Goal: Task Accomplishment & Management: Use online tool/utility

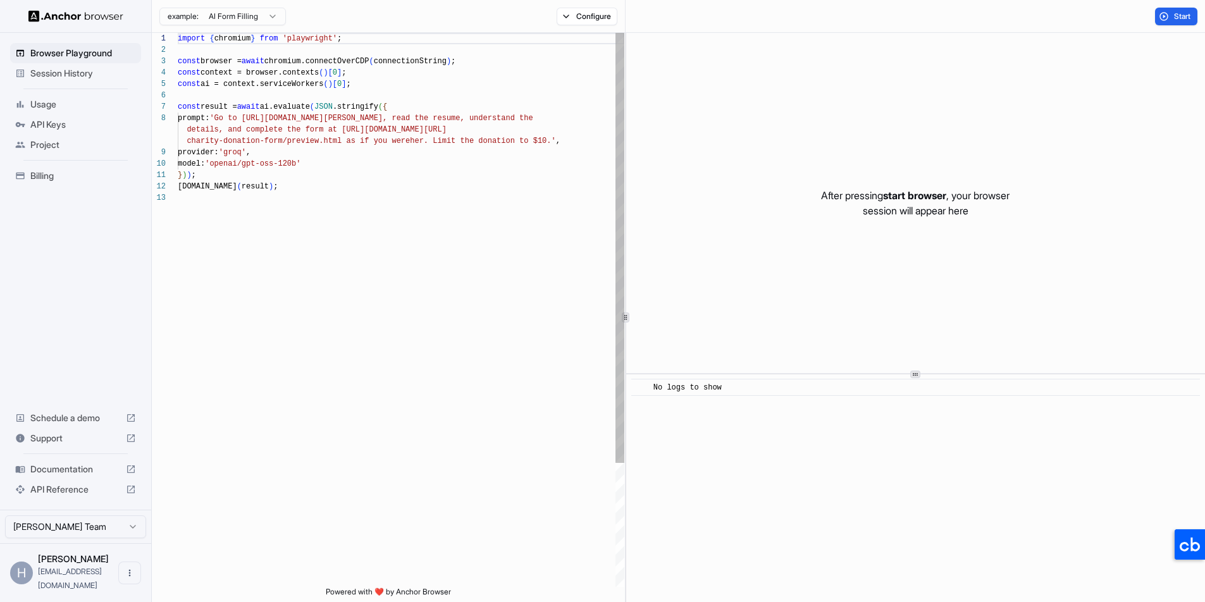
scroll to position [91, 0]
click at [82, 73] on span "Session History" at bounding box center [83, 73] width 106 height 13
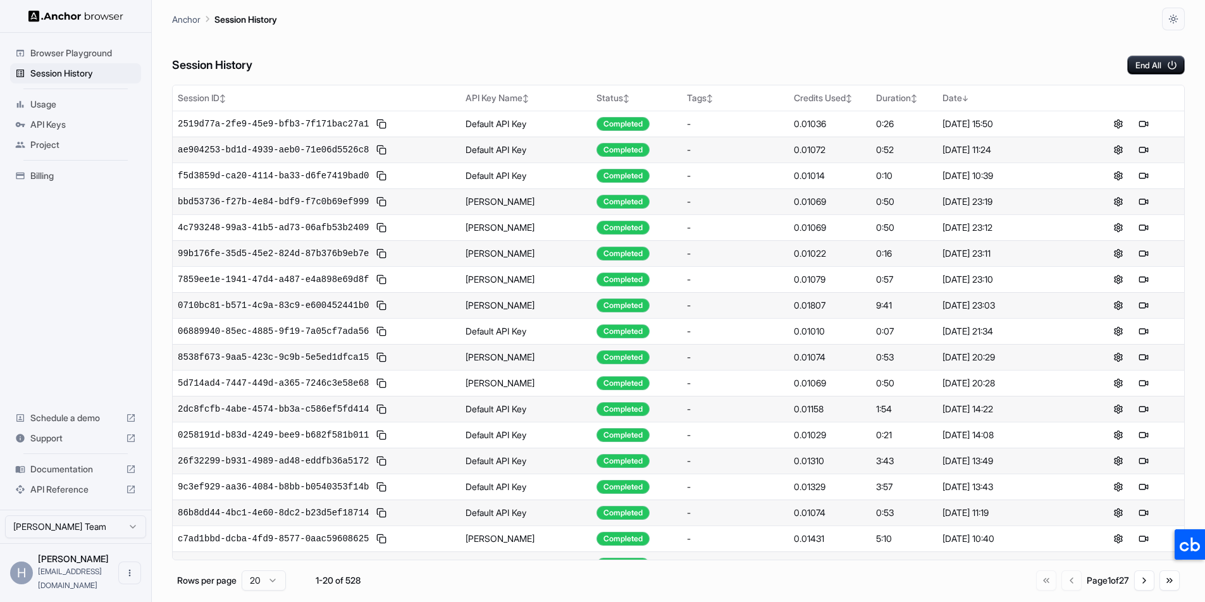
drag, startPoint x: 77, startPoint y: 342, endPoint x: 78, endPoint y: 332, distance: 9.5
click at [77, 340] on div "Browser Playground Session History Usage API Keys Project Billing Schedule a de…" at bounding box center [75, 271] width 151 height 477
click at [63, 146] on span "Project" at bounding box center [83, 145] width 106 height 13
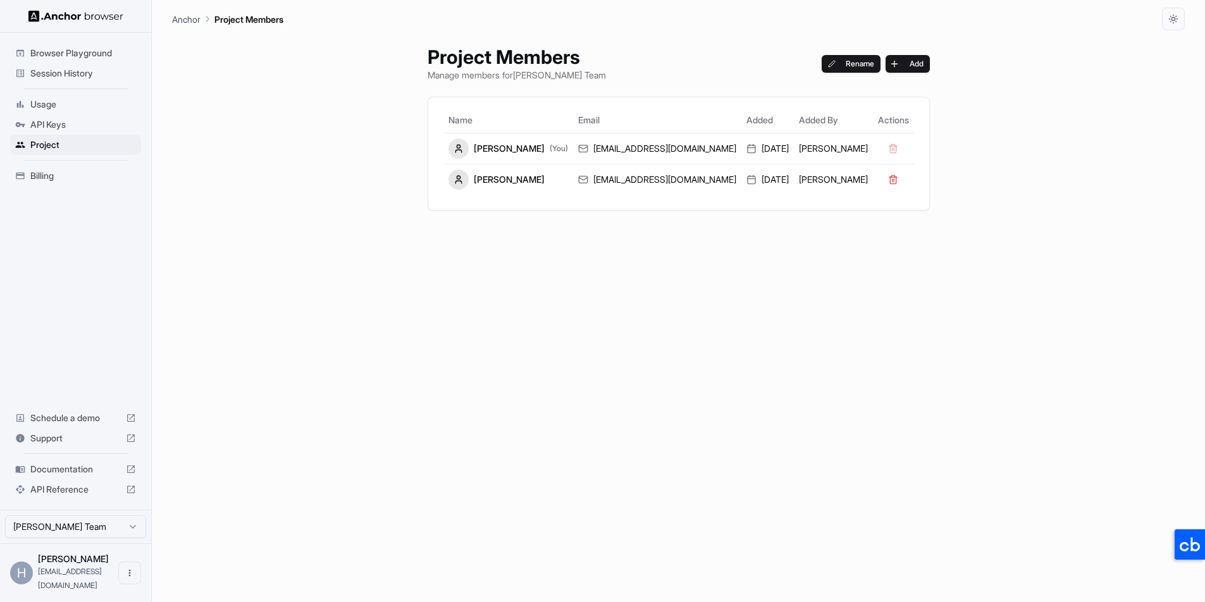
click at [74, 175] on span "Billing" at bounding box center [83, 176] width 106 height 13
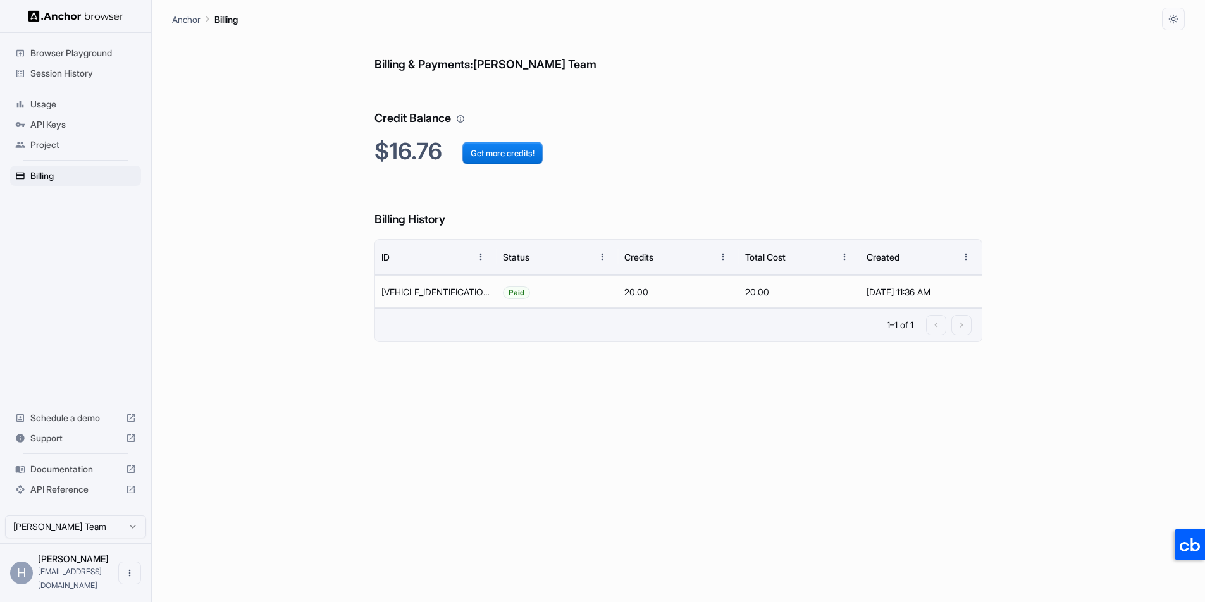
click at [81, 476] on span "Documentation" at bounding box center [75, 469] width 90 height 13
click at [203, 273] on div "Billing & Payments: [PERSON_NAME] Team Credit Balance $16.76 Get more credits! …" at bounding box center [678, 316] width 1013 height 572
click at [95, 48] on span "Browser Playground" at bounding box center [83, 53] width 106 height 13
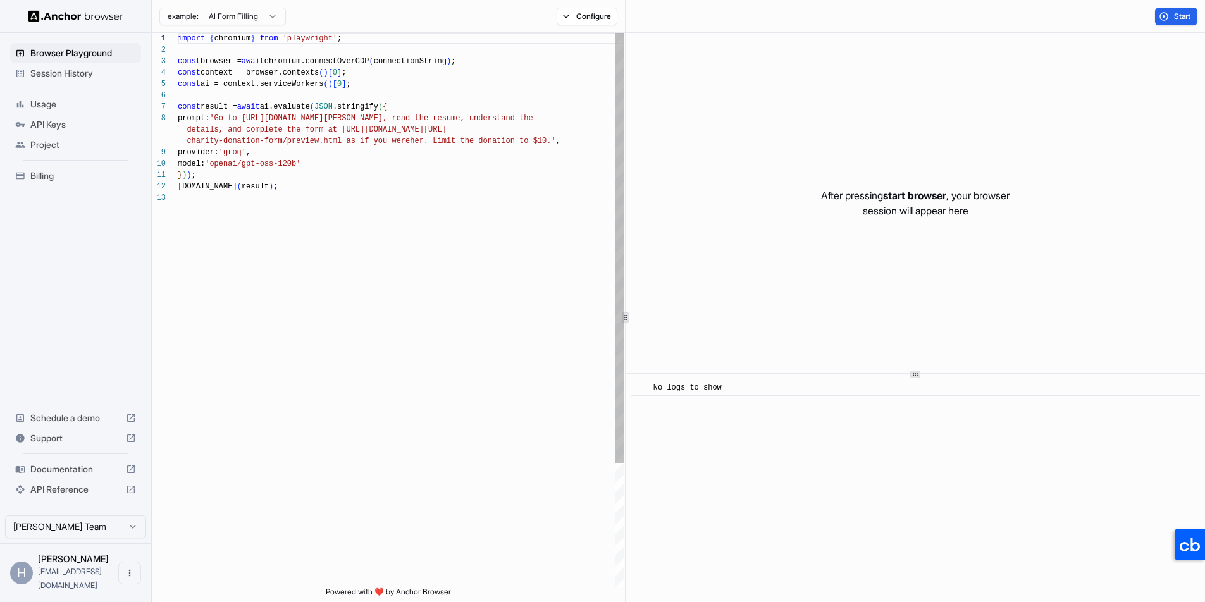
scroll to position [91, 0]
click at [578, 16] on button "Configure" at bounding box center [587, 17] width 61 height 18
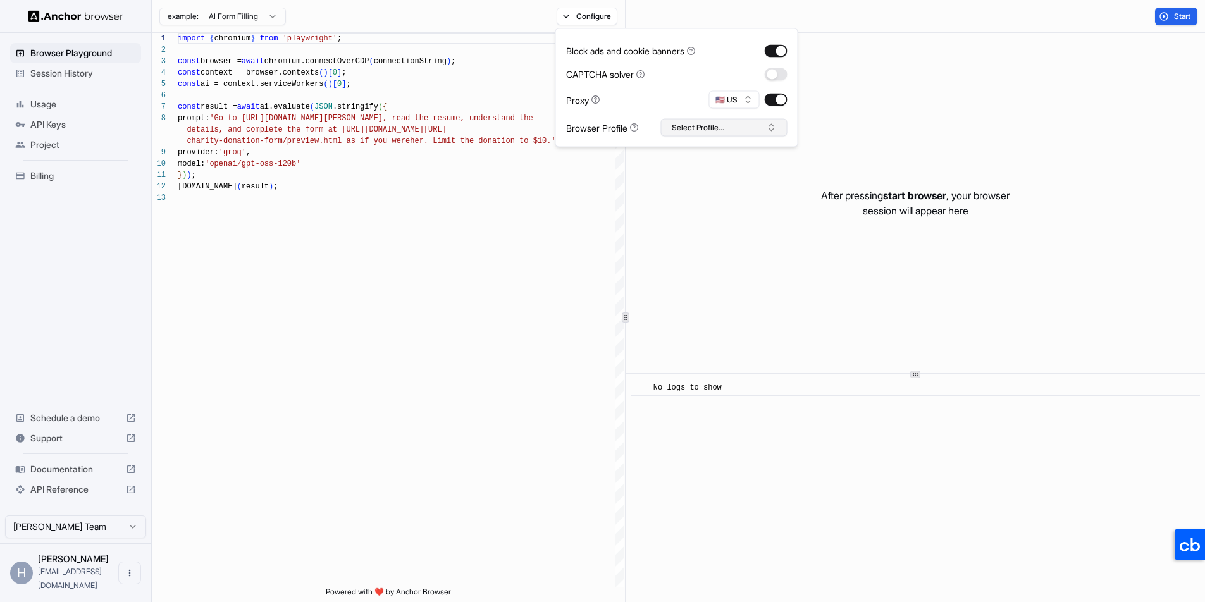
click at [716, 129] on button "Select Profile..." at bounding box center [724, 128] width 127 height 18
drag, startPoint x: 720, startPoint y: 155, endPoint x: 652, endPoint y: 148, distance: 68.7
click at [720, 155] on input "text" at bounding box center [731, 151] width 95 height 23
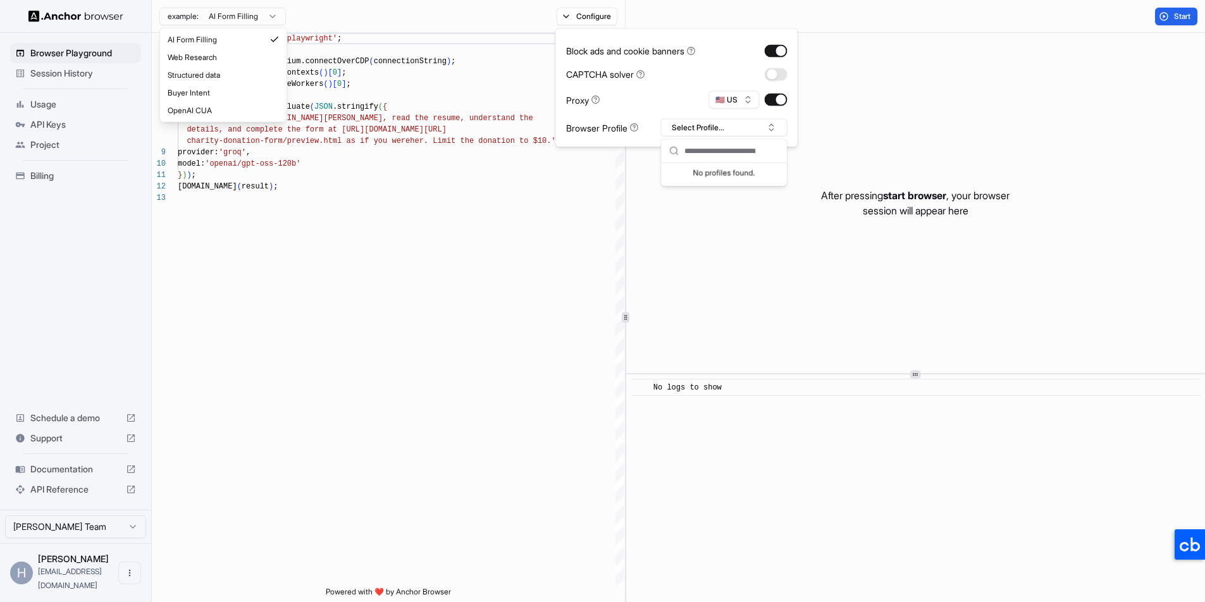
click at [253, 16] on html "Browser Playground Session History Usage API Keys Project Billing Schedule a de…" at bounding box center [602, 301] width 1205 height 602
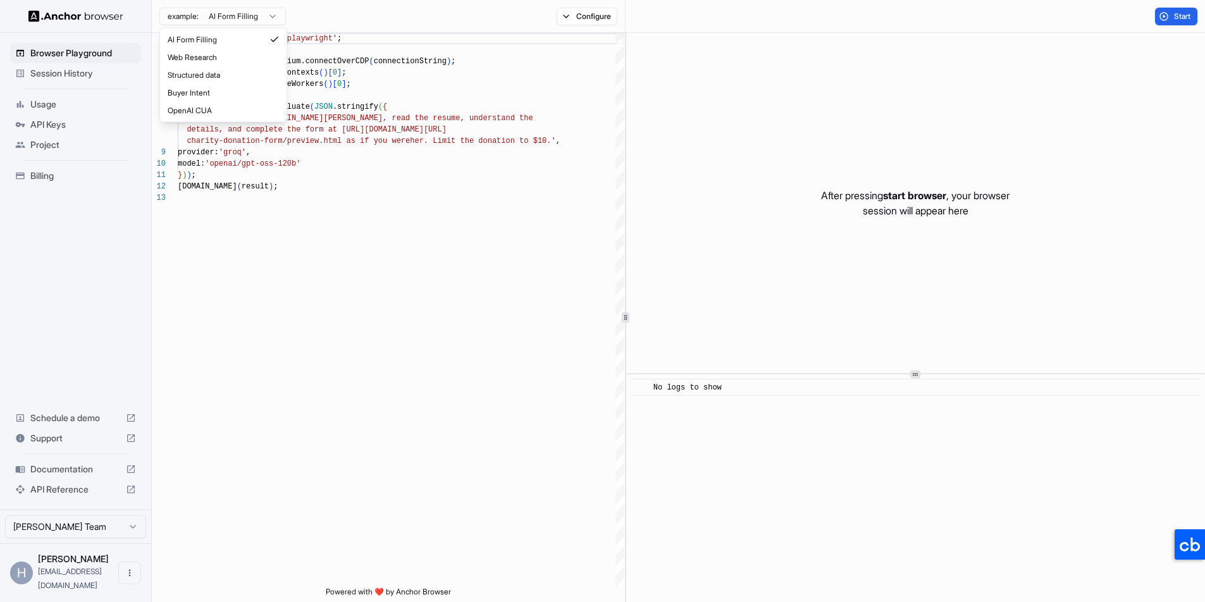
click at [373, 10] on html "Browser Playground Session History Usage API Keys Project Billing Schedule a de…" at bounding box center [602, 301] width 1205 height 602
drag, startPoint x: 40, startPoint y: 270, endPoint x: 47, endPoint y: 265, distance: 9.1
click at [40, 270] on div "Browser Playground Session History Usage API Keys Project Billing Schedule a de…" at bounding box center [75, 271] width 151 height 477
click at [56, 249] on div "Browser Playground Session History Usage API Keys Project Billing Schedule a de…" at bounding box center [75, 271] width 151 height 477
click at [94, 73] on span "Session History" at bounding box center [83, 73] width 106 height 13
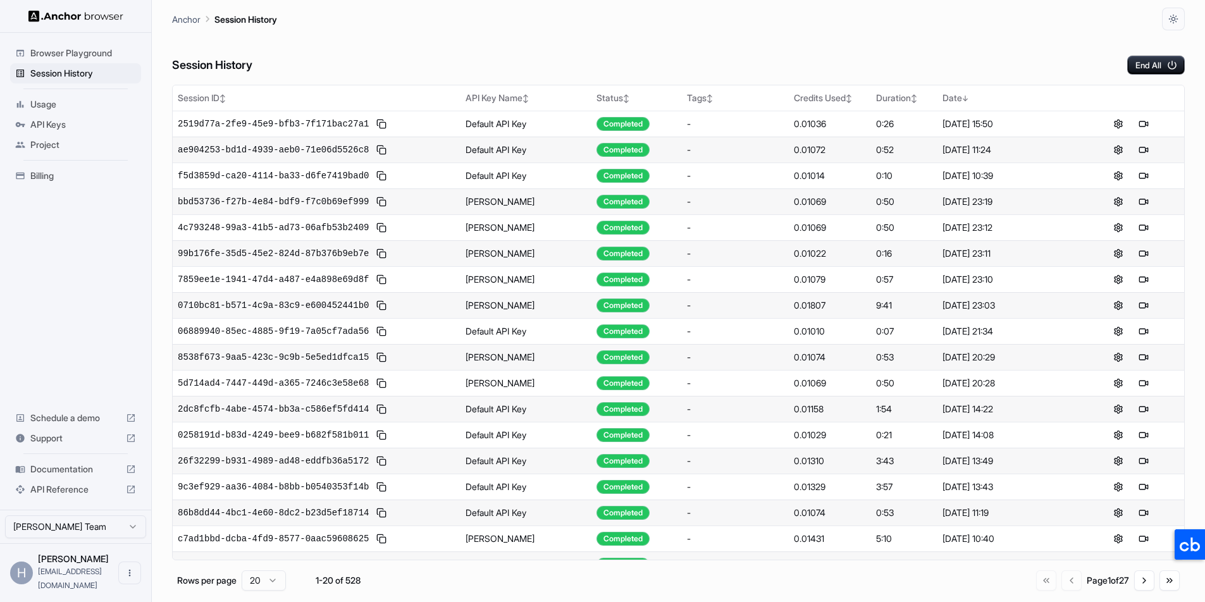
click at [72, 104] on span "Usage" at bounding box center [83, 104] width 106 height 13
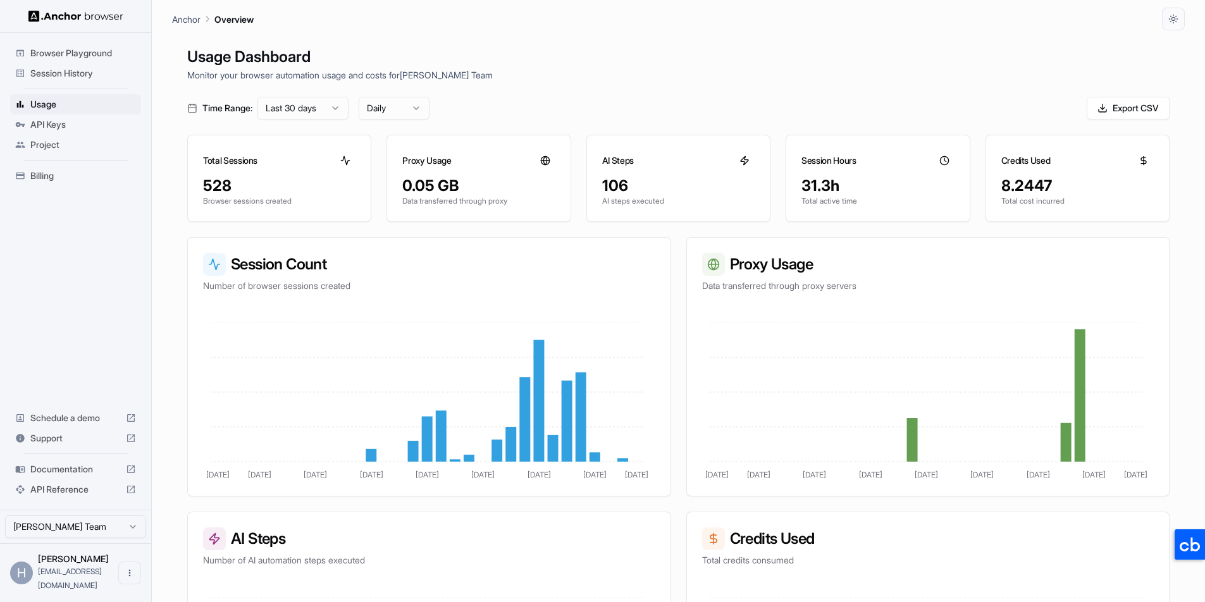
click at [73, 127] on span "API Keys" at bounding box center [83, 124] width 106 height 13
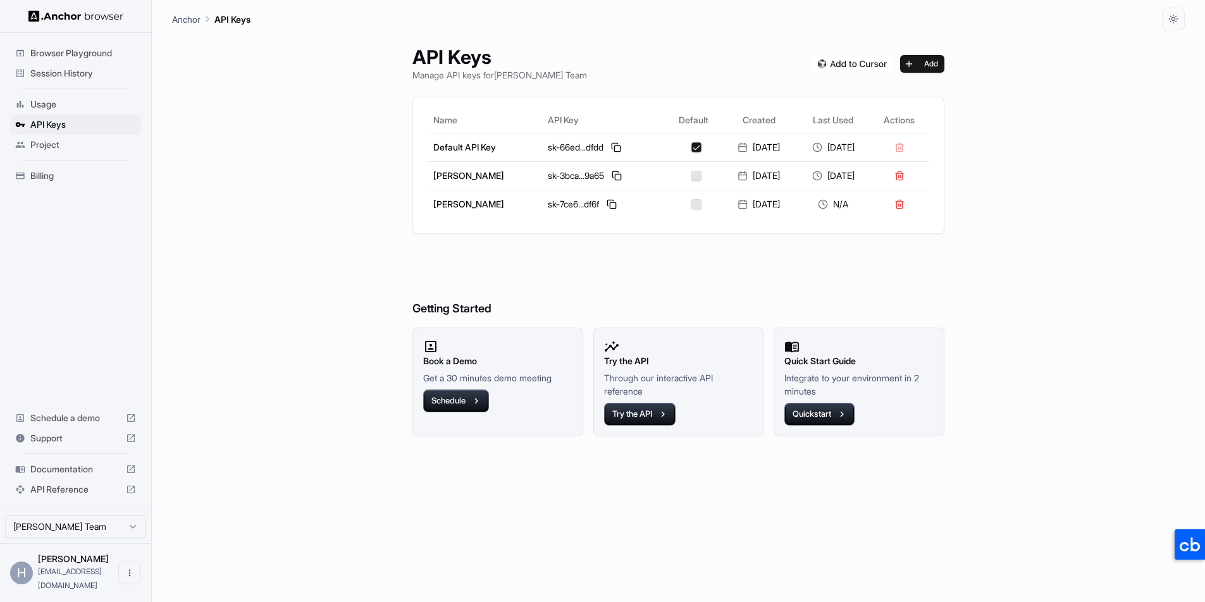
click at [73, 145] on span "Project" at bounding box center [83, 145] width 106 height 13
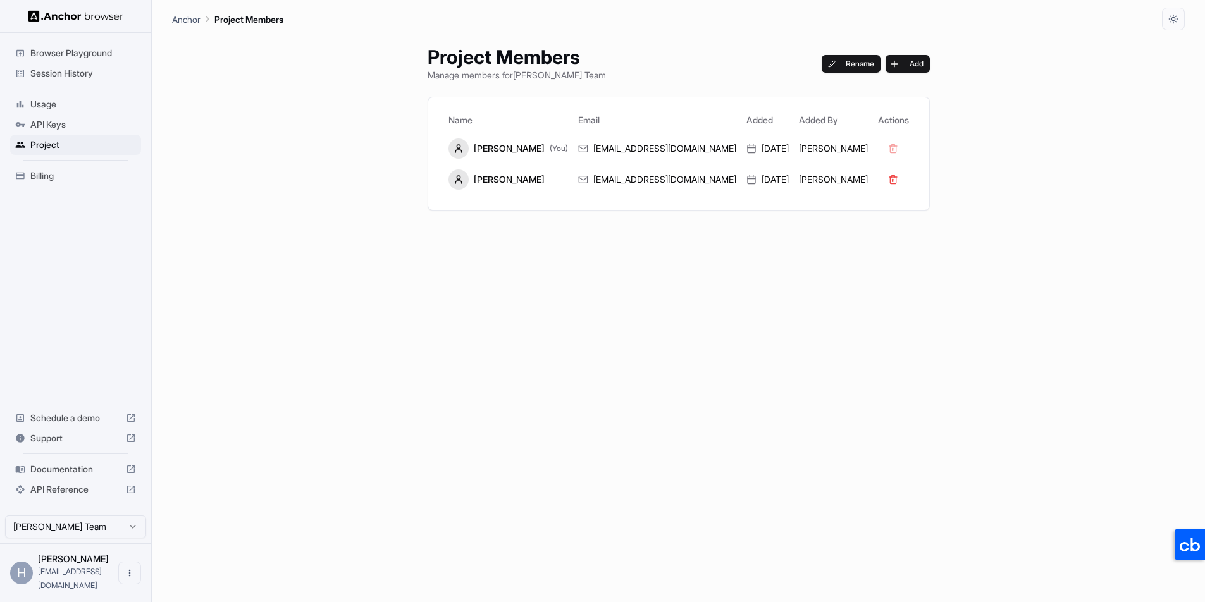
click at [94, 343] on div "Browser Playground Session History Usage API Keys Project Billing Schedule a de…" at bounding box center [75, 271] width 151 height 477
click at [93, 50] on span "Browser Playground" at bounding box center [83, 53] width 106 height 13
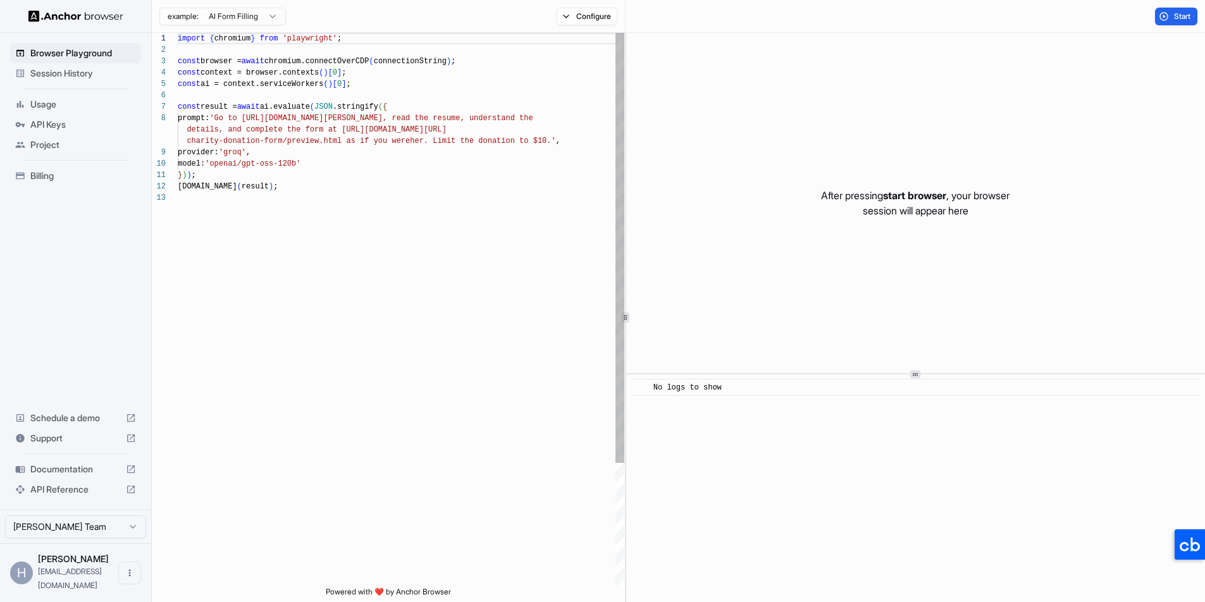
scroll to position [91, 0]
click at [574, 9] on button "Configure" at bounding box center [587, 17] width 61 height 18
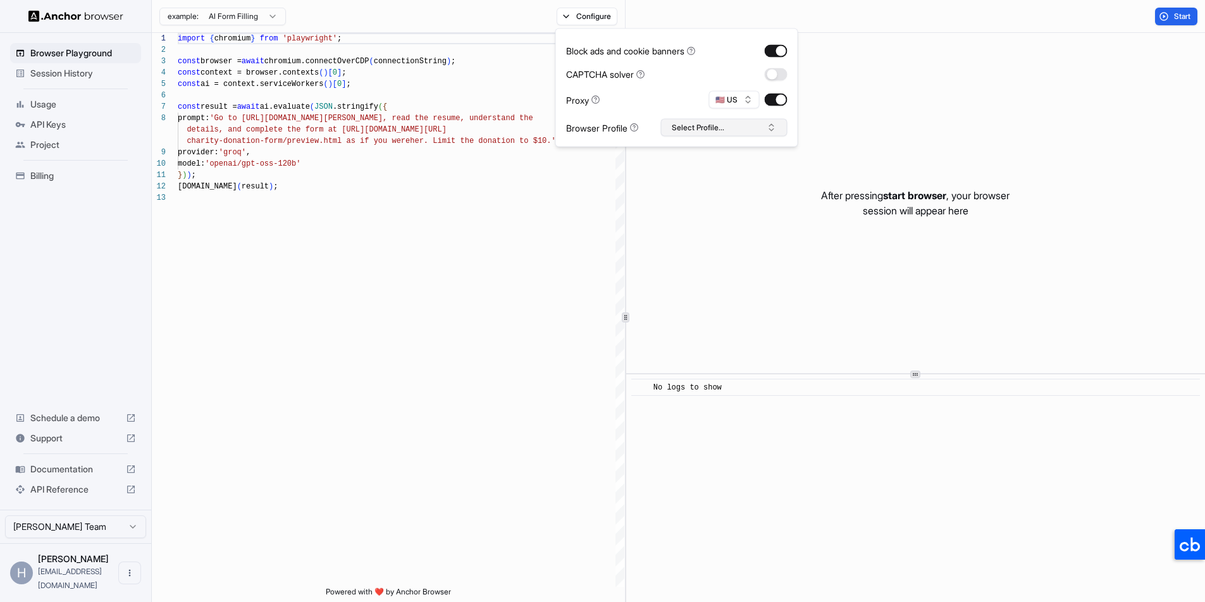
click at [728, 132] on button "Select Profile..." at bounding box center [724, 128] width 127 height 18
click at [611, 121] on div "Browser Profile" at bounding box center [602, 127] width 73 height 13
click at [80, 306] on div "Browser Playground Session History Usage API Keys Project Billing Schedule a de…" at bounding box center [75, 271] width 151 height 477
click at [569, 14] on button "Configure" at bounding box center [587, 17] width 61 height 18
click at [734, 128] on button "Select Profile..." at bounding box center [724, 128] width 127 height 18
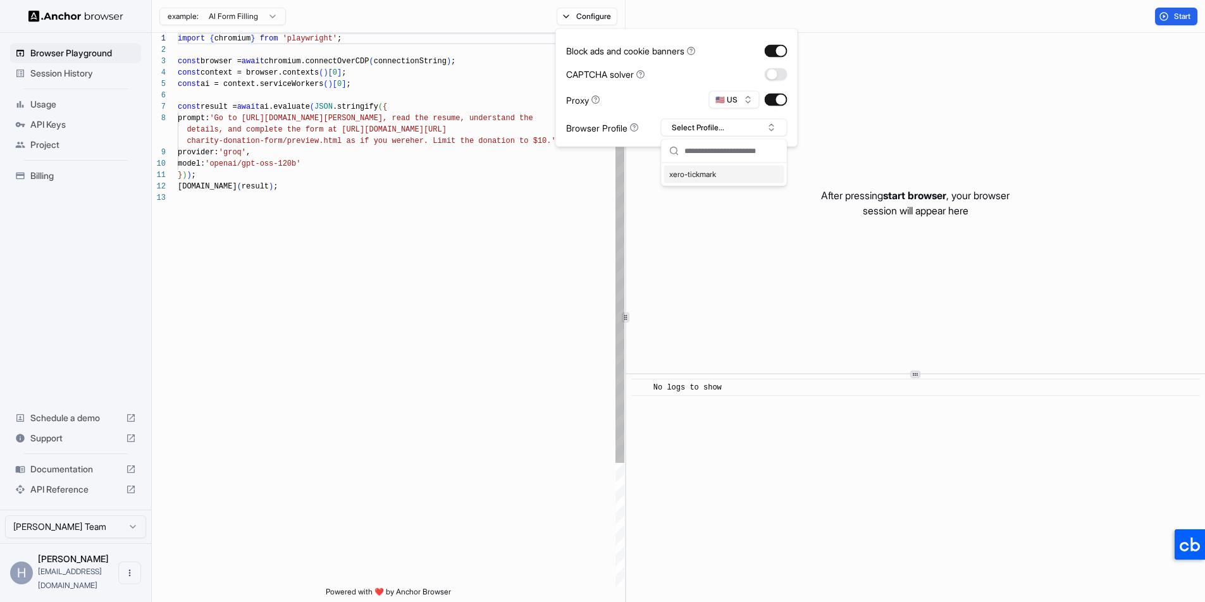
type textarea "**********"
click at [352, 290] on div "import { chromium } from 'playwright' ; const browser = await chromium.connectO…" at bounding box center [401, 390] width 447 height 714
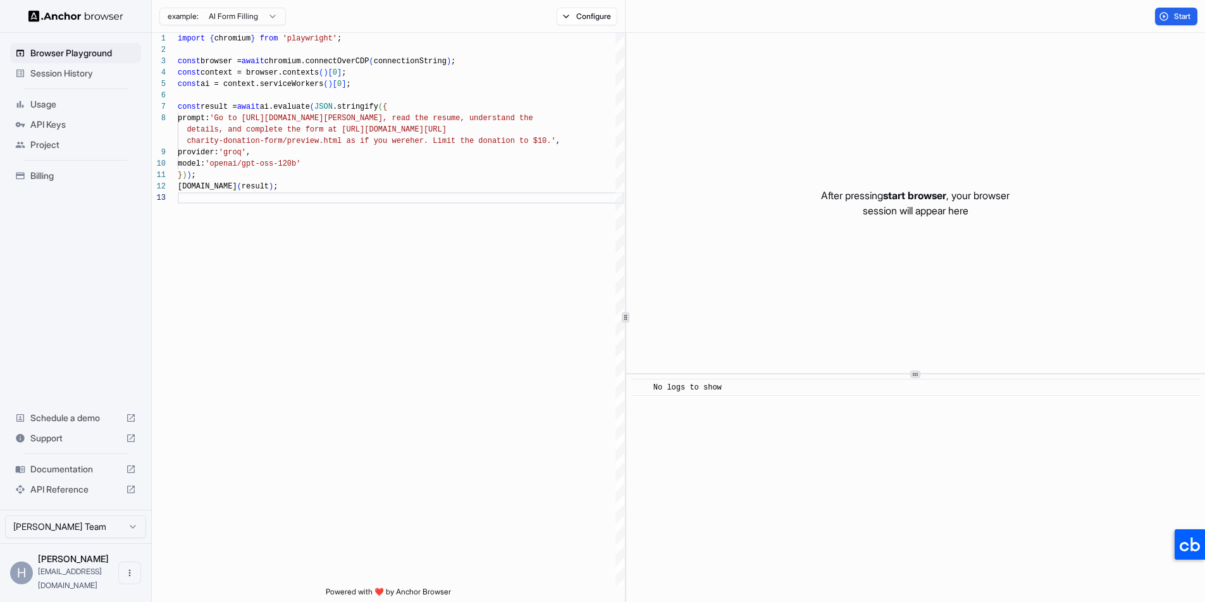
click at [65, 275] on div "Browser Playground Session History Usage API Keys Project Billing Schedule a de…" at bounding box center [75, 271] width 151 height 477
click at [65, 476] on span "Documentation" at bounding box center [75, 469] width 90 height 13
click at [583, 12] on button "Configure" at bounding box center [587, 17] width 61 height 18
click at [705, 132] on button "Select Profile..." at bounding box center [724, 128] width 127 height 18
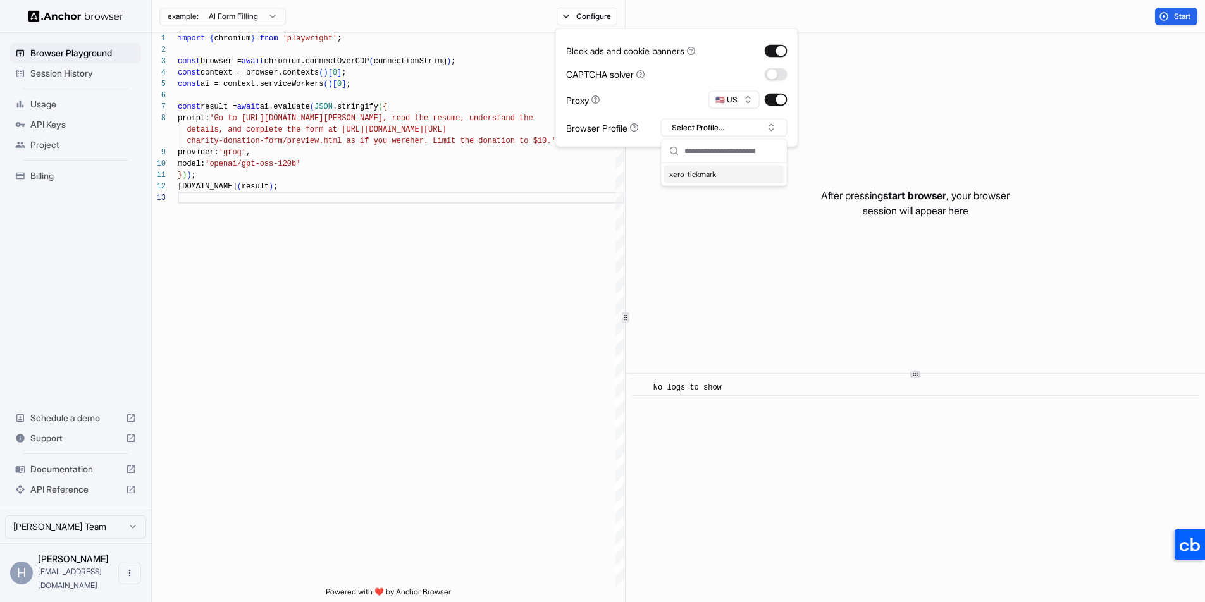
click at [698, 173] on div "xero-tickmark" at bounding box center [724, 175] width 120 height 18
click at [707, 131] on button "xero-tickmark" at bounding box center [724, 128] width 127 height 18
click at [703, 155] on input "text" at bounding box center [731, 151] width 95 height 23
click at [713, 149] on input "text" at bounding box center [731, 151] width 95 height 23
click at [772, 176] on div "xero-tickmark" at bounding box center [724, 175] width 120 height 18
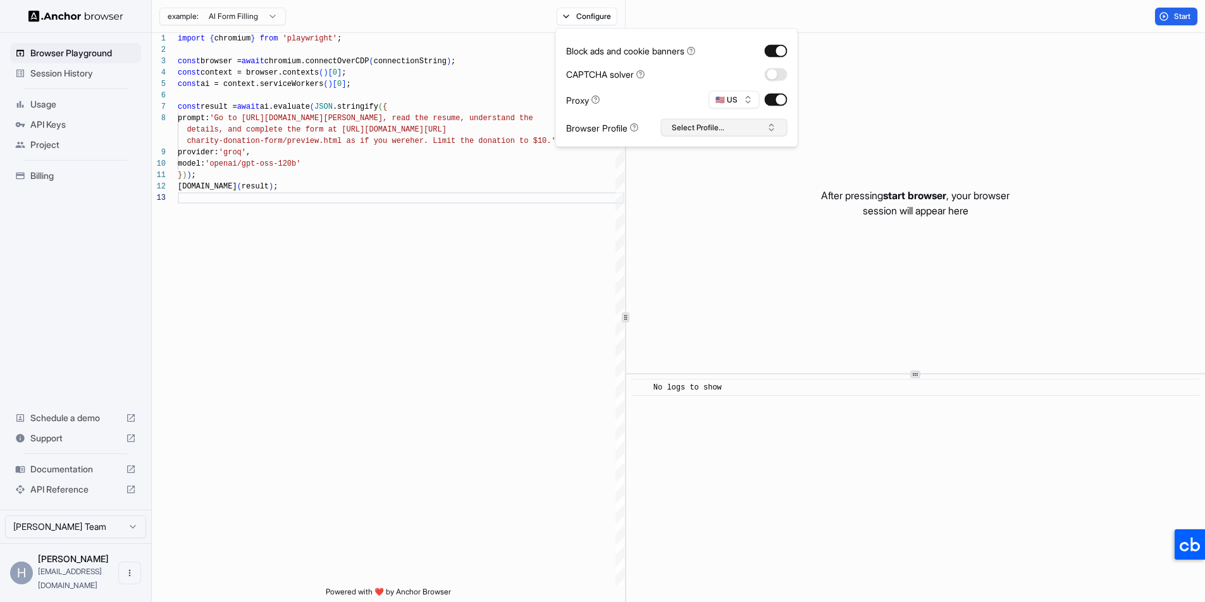
click at [721, 129] on button "Select Profile..." at bounding box center [724, 128] width 127 height 18
click at [712, 294] on div "After pressing start browser , your browser session will appear here" at bounding box center [915, 203] width 579 height 340
click at [99, 297] on div "Browser Playground Session History Usage API Keys Project Billing Schedule a de…" at bounding box center [75, 271] width 151 height 477
click at [80, 224] on div "Browser Playground Session History Usage API Keys Project Billing Schedule a de…" at bounding box center [75, 271] width 151 height 477
click at [77, 314] on div "Browser Playground Session History Usage API Keys Project Billing Schedule a de…" at bounding box center [75, 271] width 151 height 477
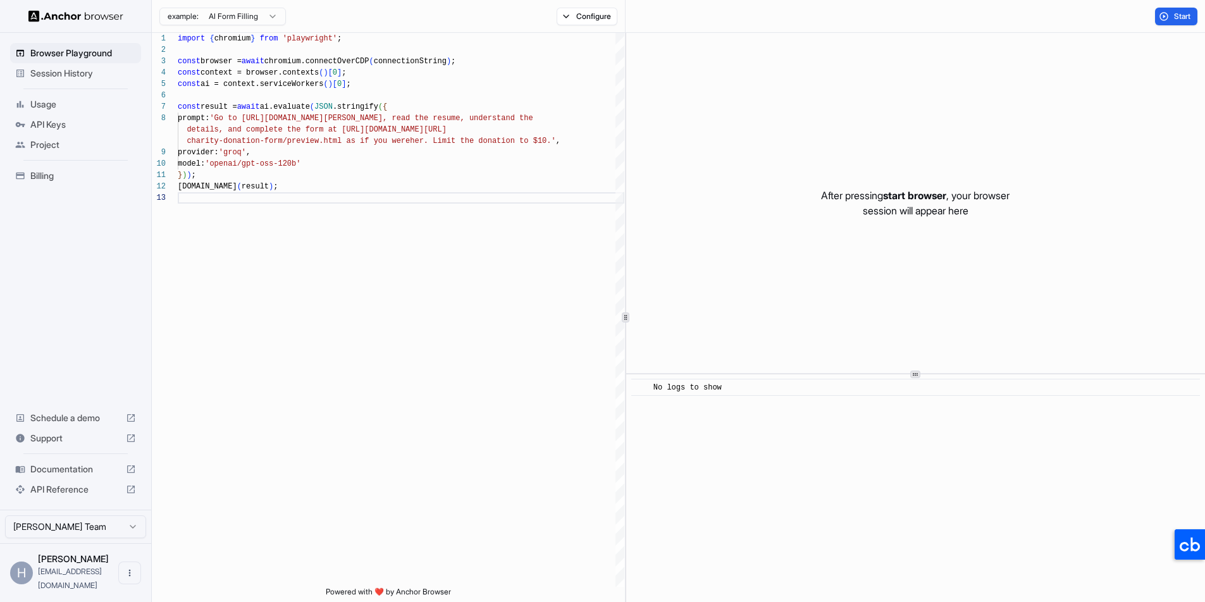
click at [60, 74] on span "Session History" at bounding box center [83, 73] width 106 height 13
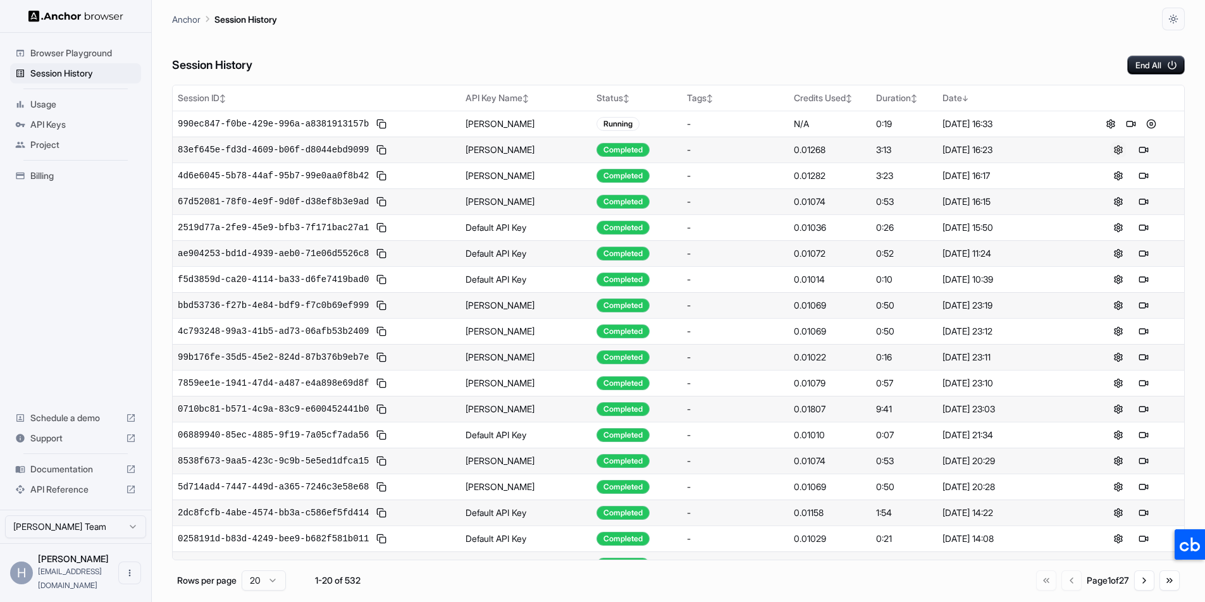
click at [1114, 146] on button at bounding box center [1118, 149] width 15 height 15
click at [1111, 149] on button at bounding box center [1118, 149] width 15 height 15
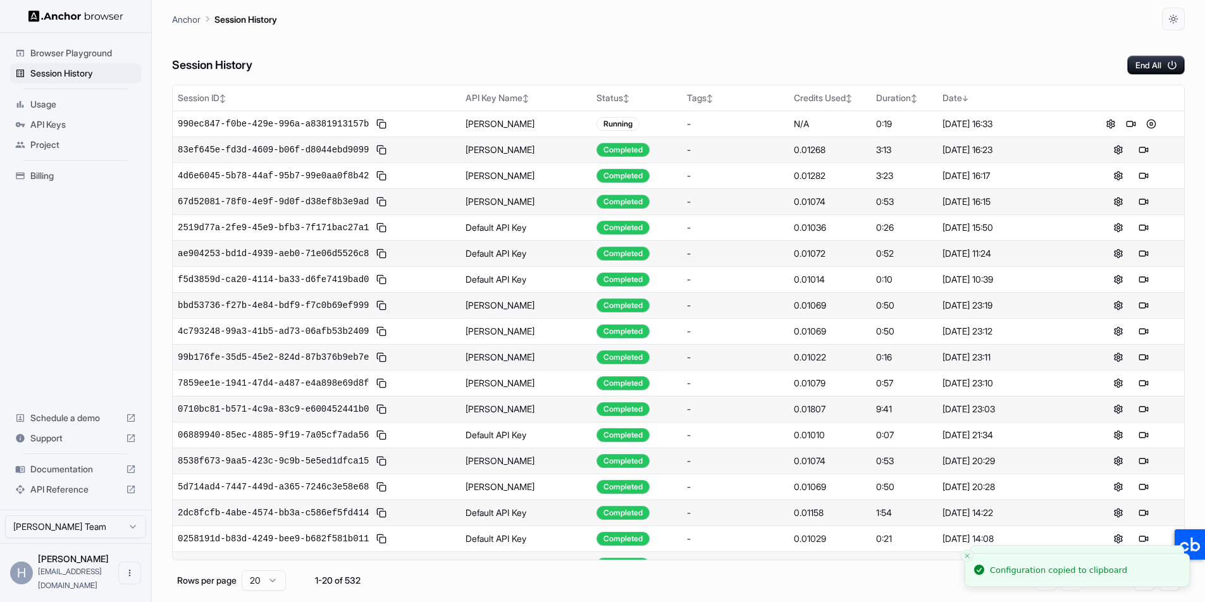
click at [417, 147] on div "83ef645e-fd3d-4609-b06f-d8044ebd9099" at bounding box center [317, 149] width 278 height 15
click at [300, 147] on span "83ef645e-fd3d-4609-b06f-d8044ebd9099" at bounding box center [273, 150] width 191 height 13
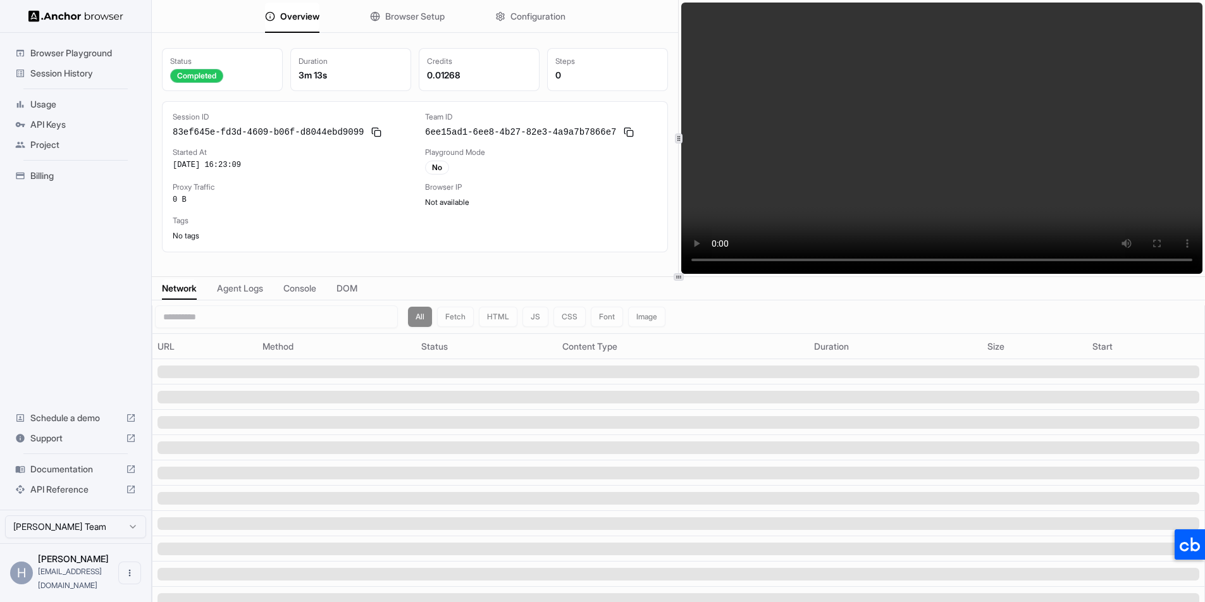
click at [416, 22] on button "Browser Setup" at bounding box center [407, 17] width 75 height 28
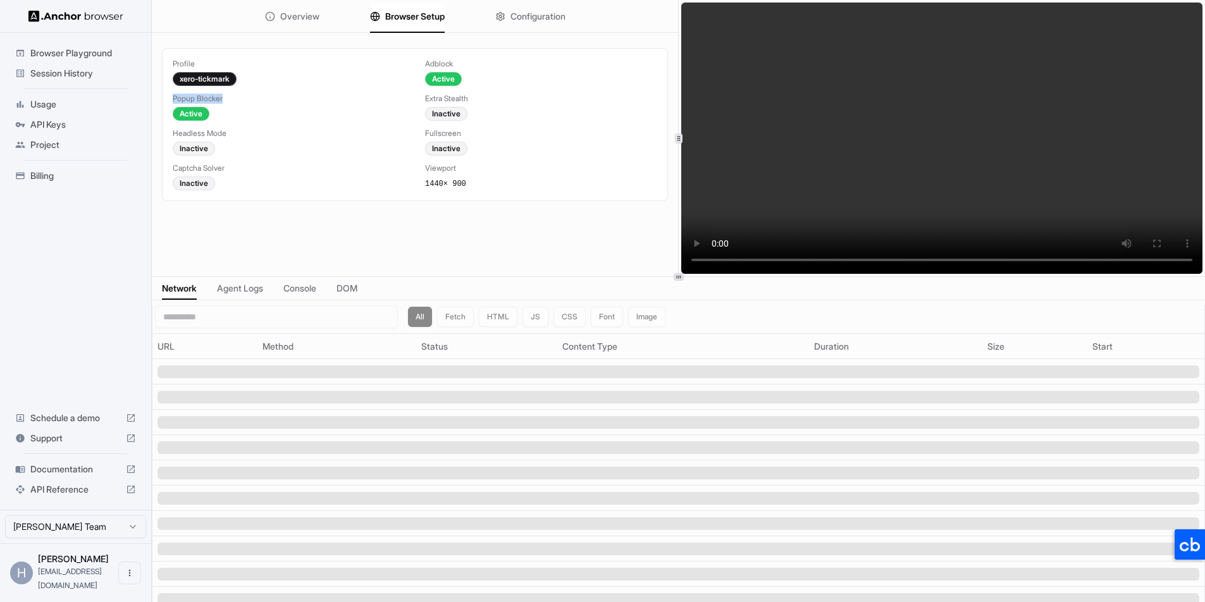
drag, startPoint x: 173, startPoint y: 98, endPoint x: 249, endPoint y: 97, distance: 75.9
click at [249, 97] on div "Popup Blocker" at bounding box center [289, 99] width 232 height 10
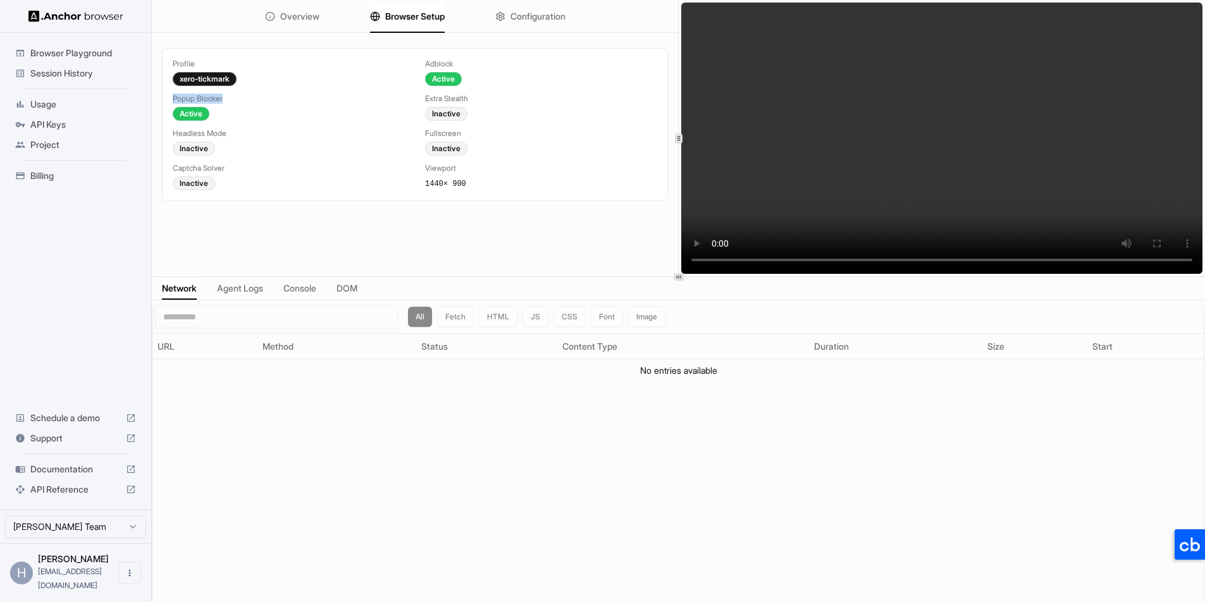
click at [532, 21] on span "Configuration" at bounding box center [538, 16] width 55 height 13
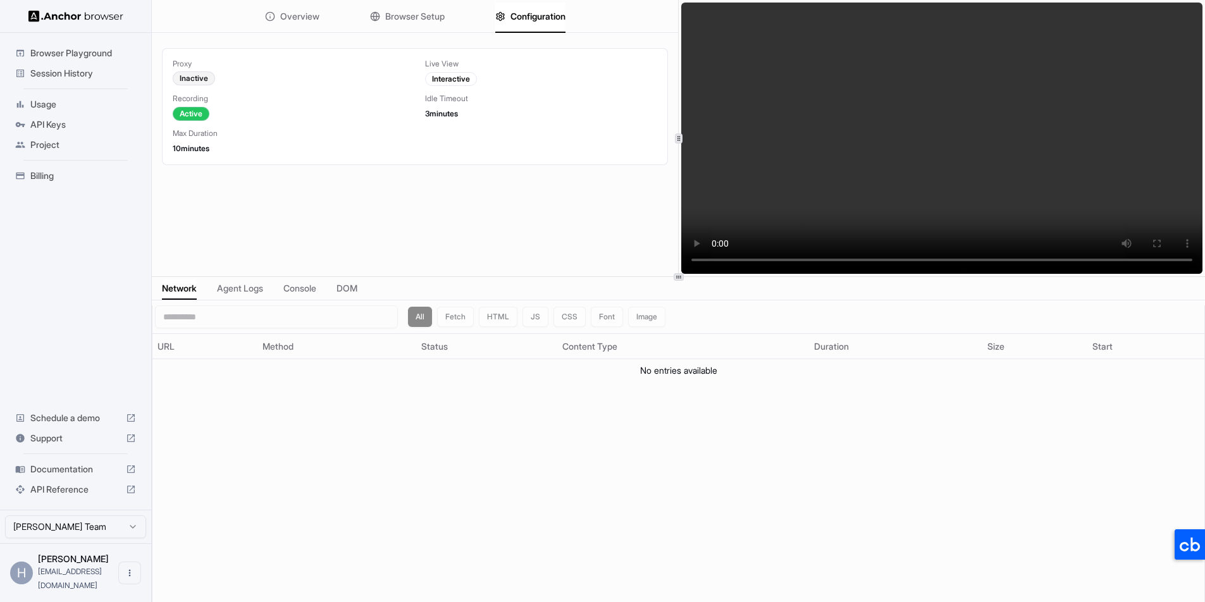
click at [495, 240] on div "Proxy Inactive Live View Interactive Recording Active Idle Timeout 3 minutes Ma…" at bounding box center [415, 176] width 526 height 276
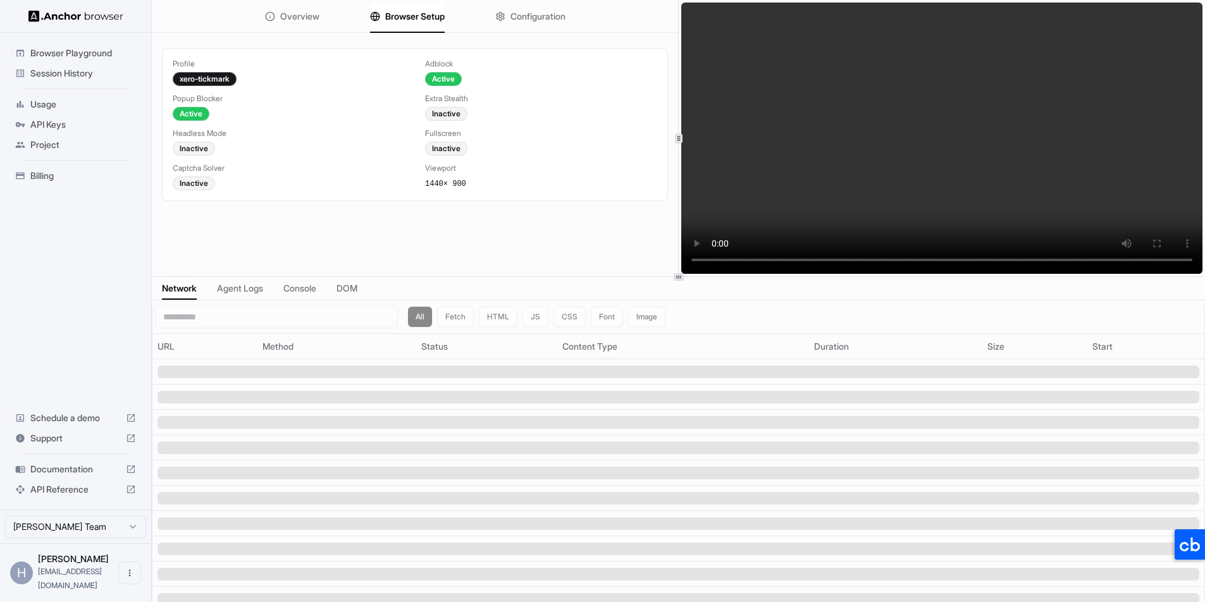
click at [408, 22] on span "Browser Setup" at bounding box center [414, 16] width 59 height 13
click at [306, 19] on span "Overview" at bounding box center [299, 16] width 39 height 13
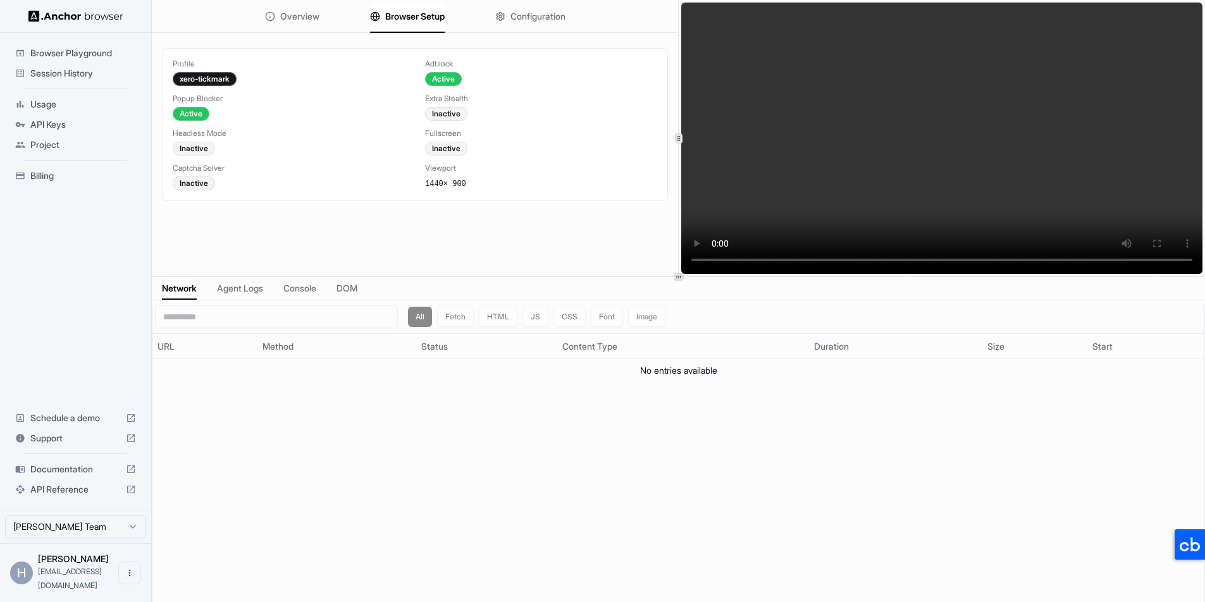
click at [405, 23] on button "Browser Setup" at bounding box center [407, 17] width 75 height 28
click at [535, 22] on span "Configuration" at bounding box center [538, 16] width 55 height 13
click at [419, 20] on span "Browser Setup" at bounding box center [414, 16] width 59 height 13
click at [544, 19] on span "Configuration" at bounding box center [538, 16] width 55 height 13
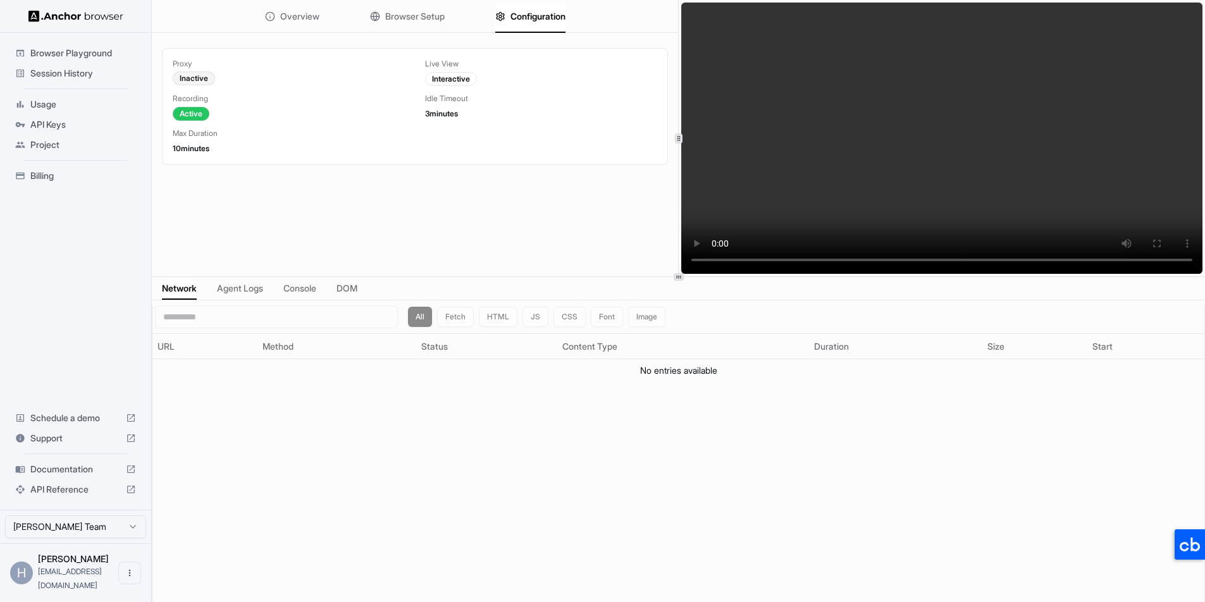
click at [395, 16] on span "Browser Setup" at bounding box center [414, 16] width 59 height 13
